Goal: Information Seeking & Learning: Learn about a topic

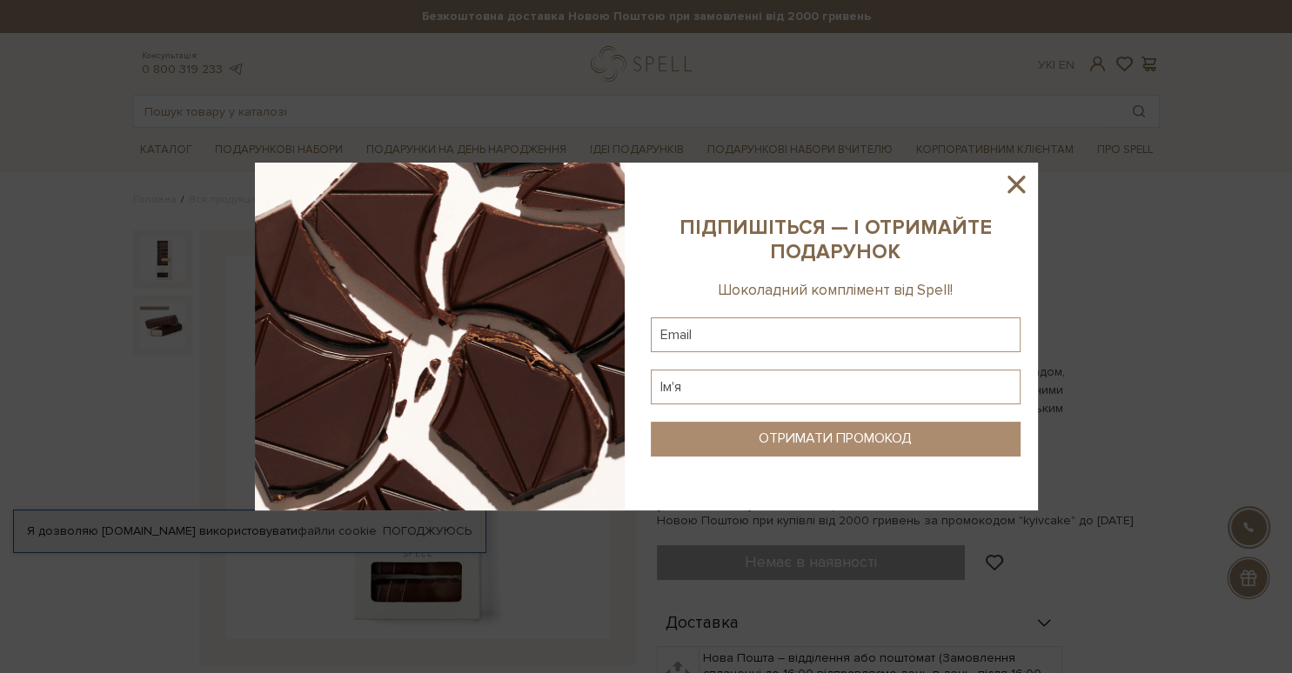
click at [1018, 186] on icon at bounding box center [1015, 184] width 17 height 17
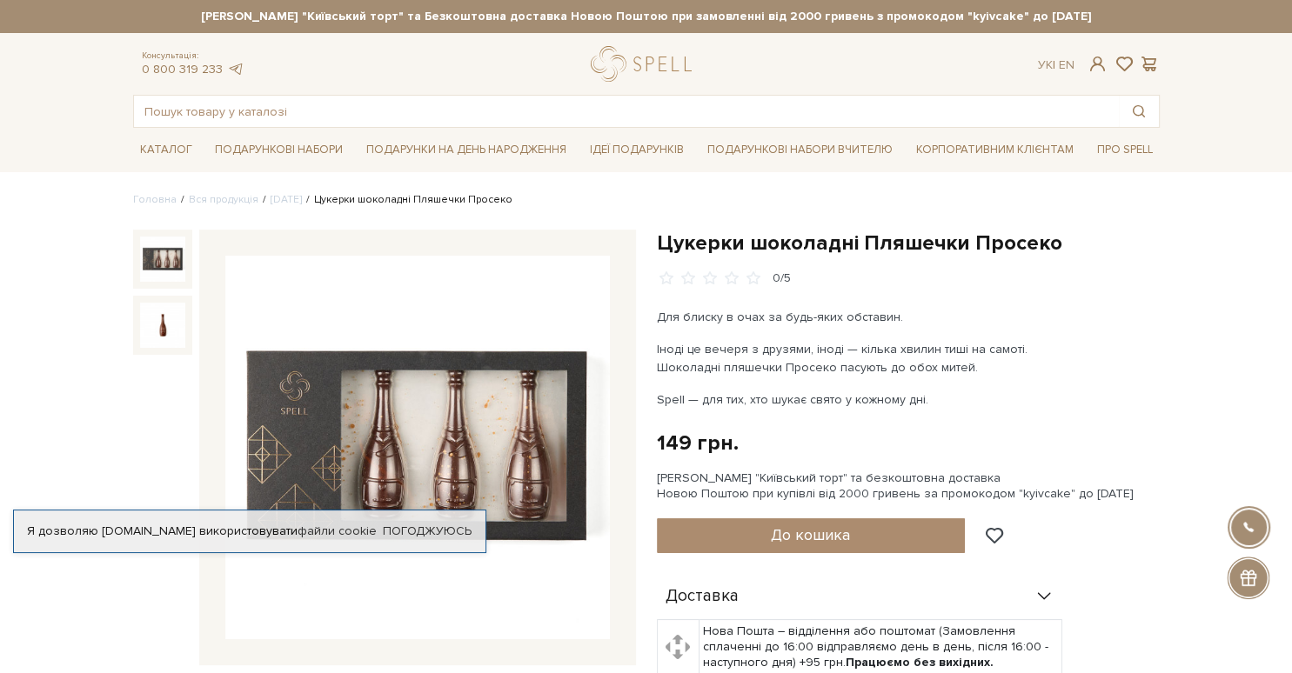
click at [933, 424] on div "Цукерки шоколадні Пляшечки Просеко 0/5 Для блиску в очах за будь-яких обставин.…" at bounding box center [908, 604] width 503 height 749
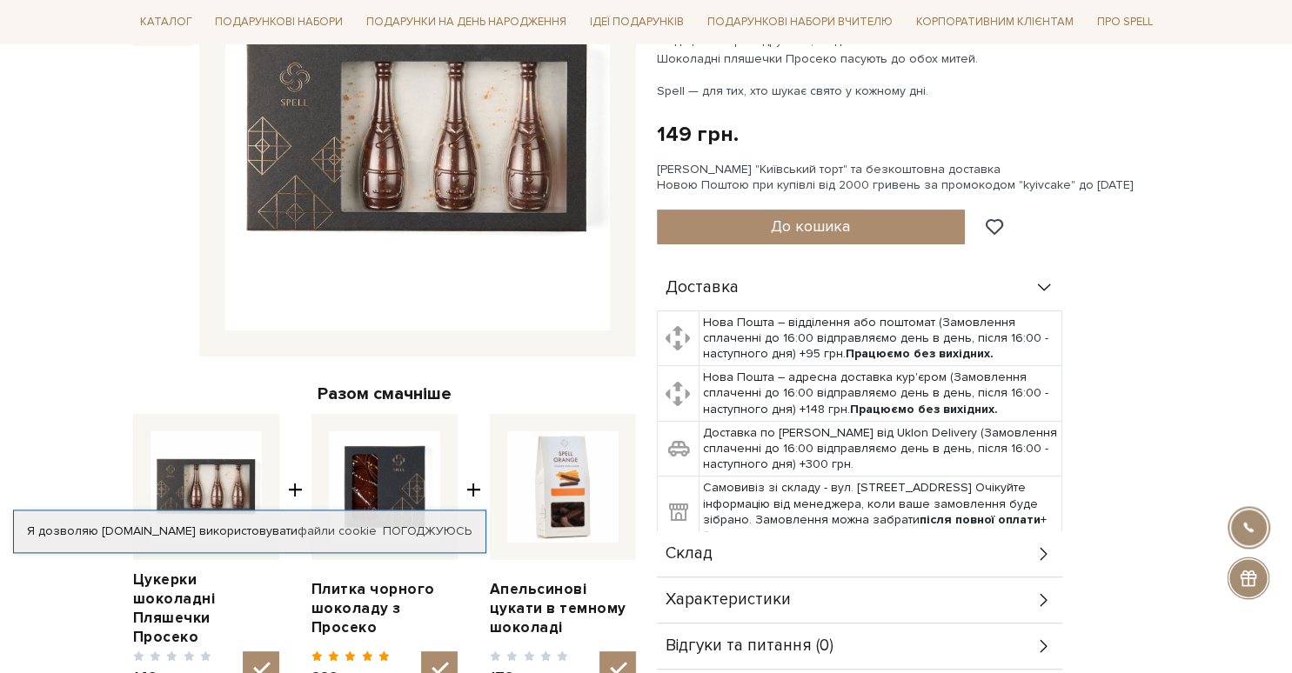
scroll to position [367, 0]
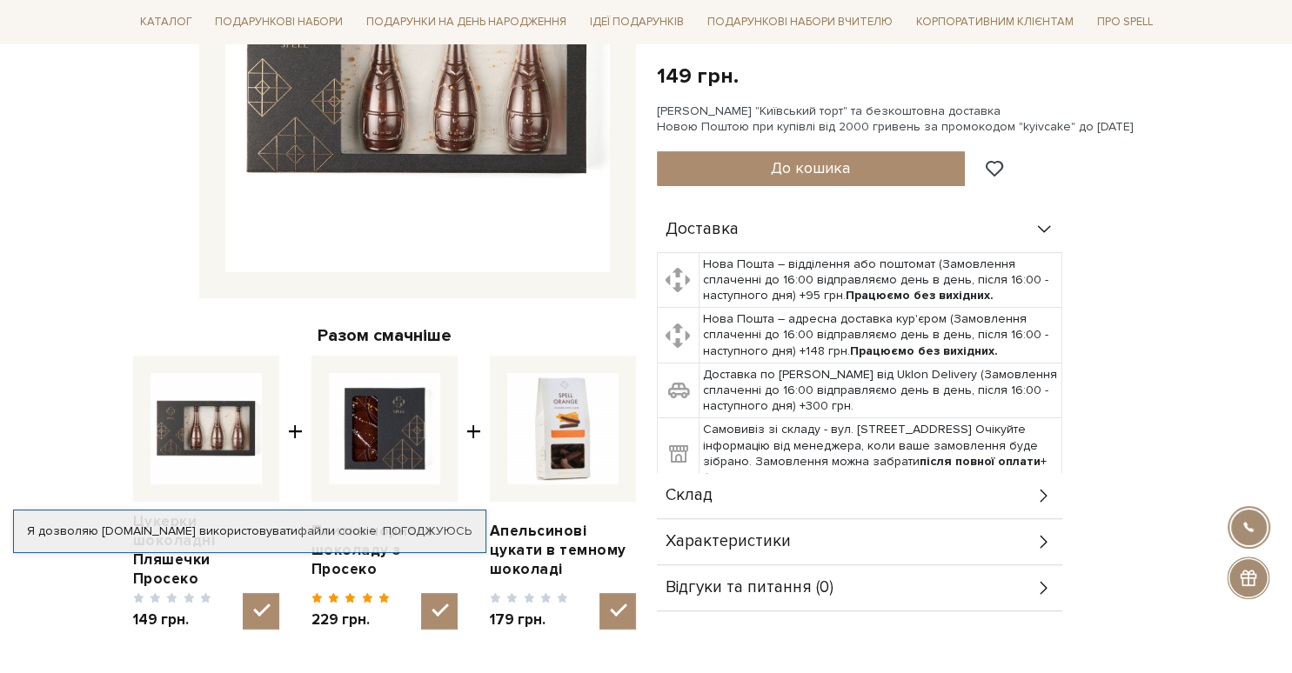
click at [712, 483] on div "Склад" at bounding box center [859, 495] width 405 height 45
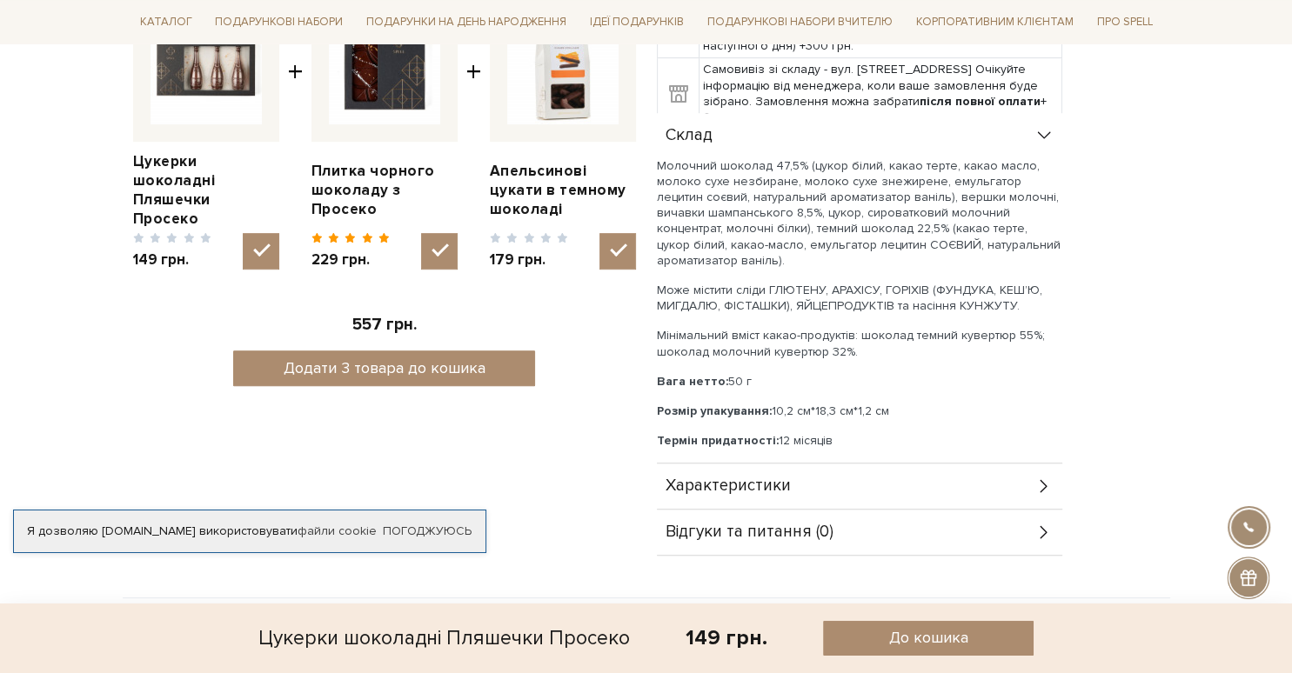
scroll to position [734, 0]
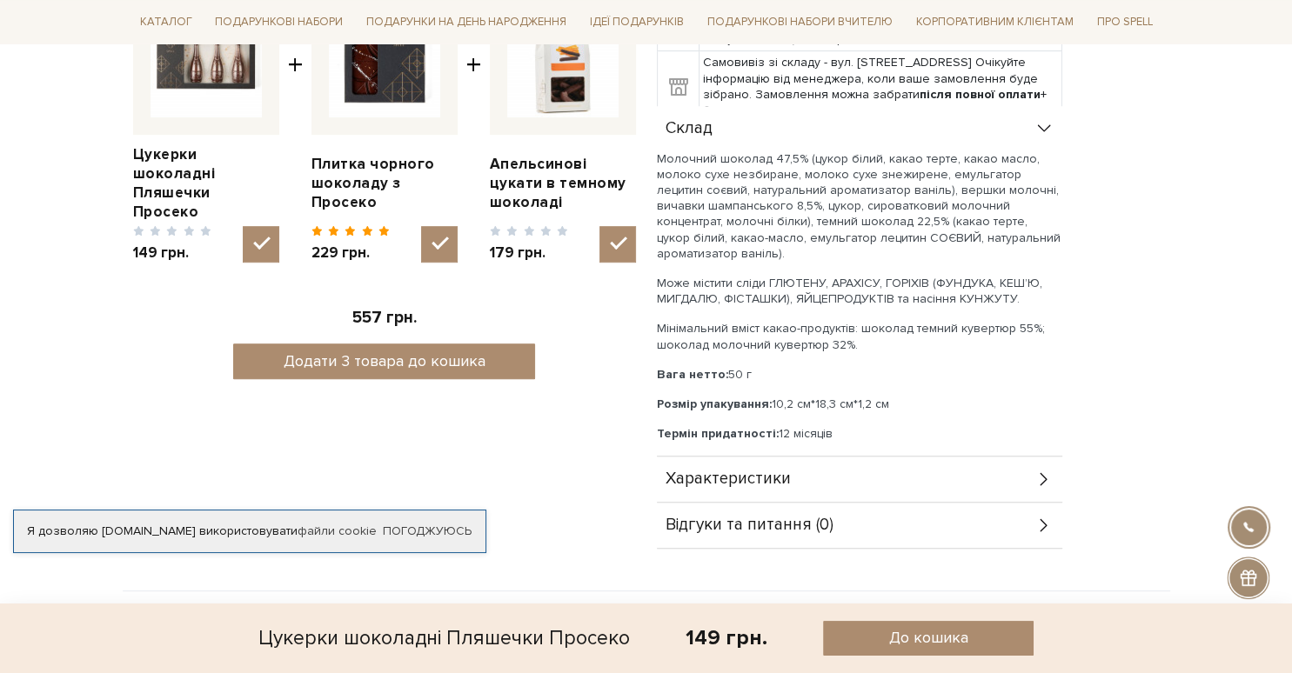
click at [748, 482] on span "Характеристики" at bounding box center [728, 480] width 125 height 16
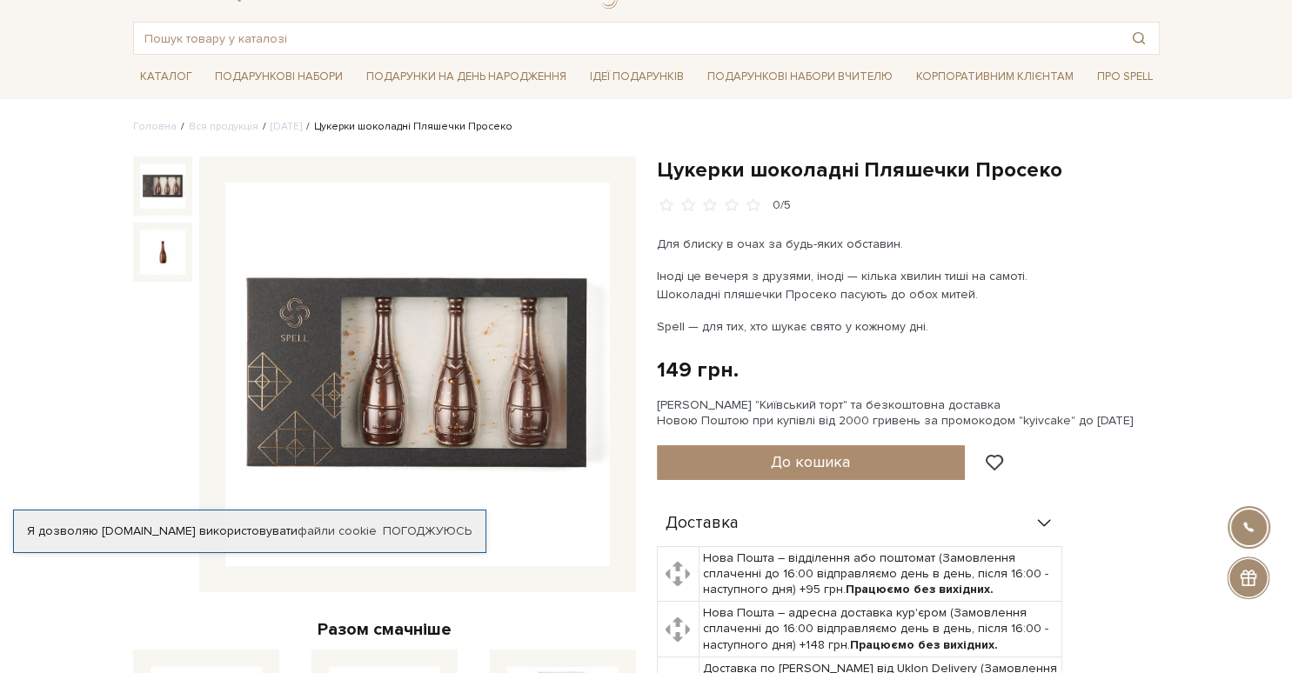
scroll to position [0, 0]
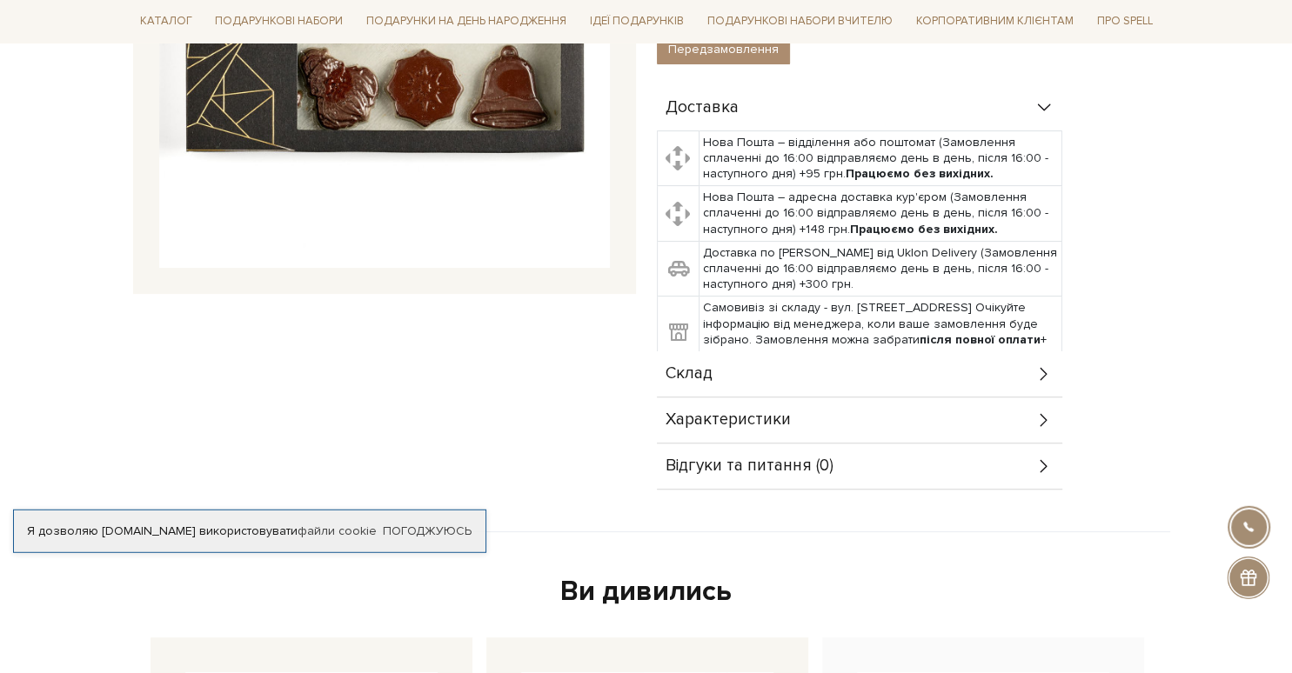
scroll to position [459, 0]
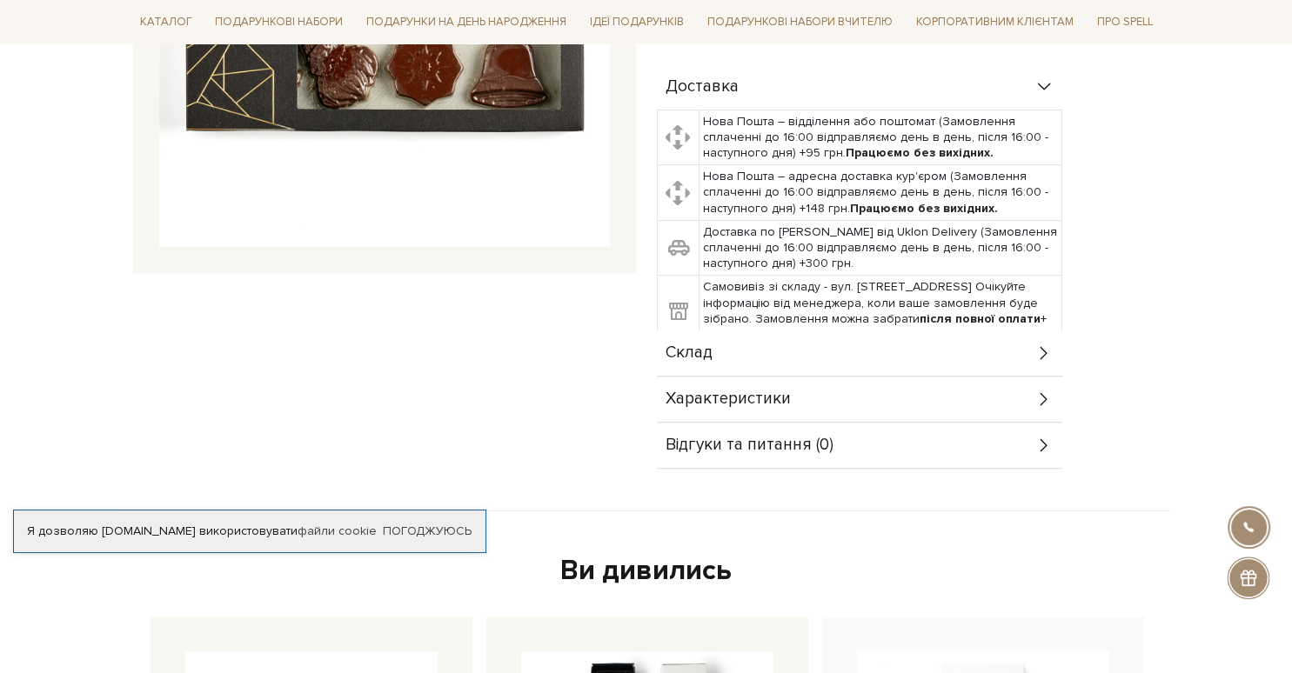
click at [699, 350] on span "Склад" at bounding box center [689, 353] width 47 height 16
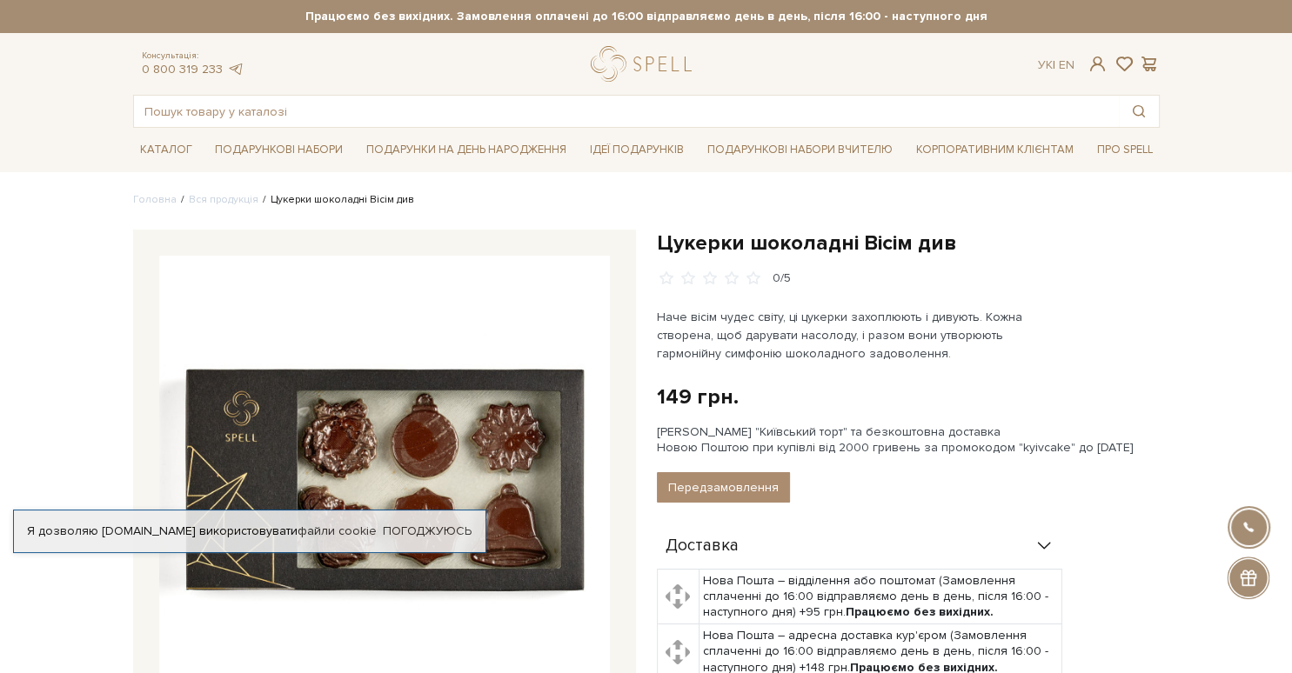
scroll to position [184, 0]
